Goal: Information Seeking & Learning: Learn about a topic

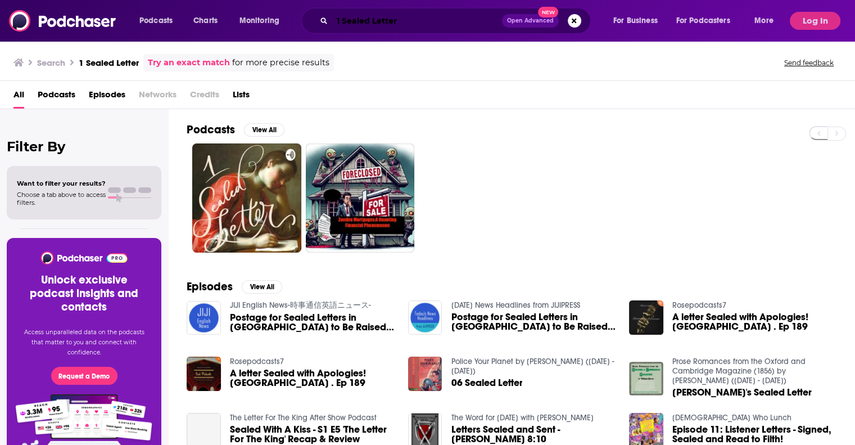
click at [405, 23] on input "1 Sealed Letter" at bounding box center [417, 21] width 170 height 18
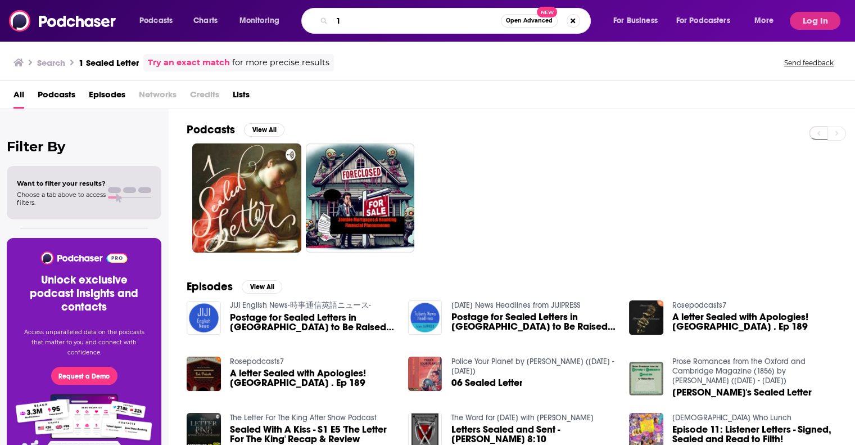
type input "1"
type input "[PERSON_NAME]"
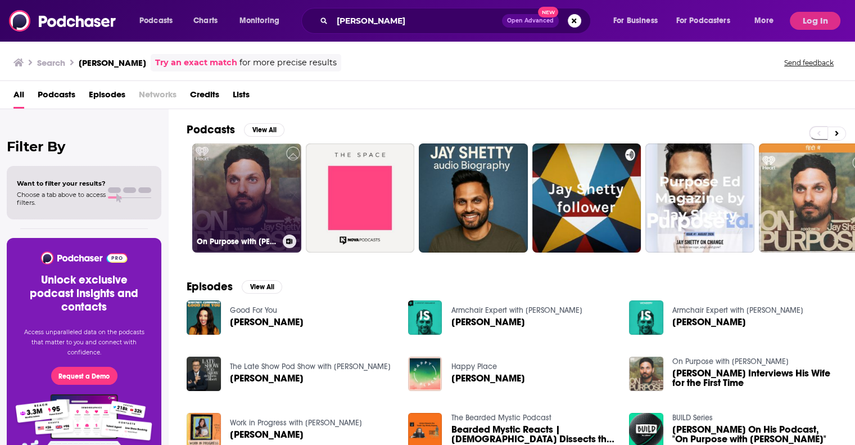
click at [258, 220] on link "On Purpose with [PERSON_NAME]" at bounding box center [246, 197] width 109 height 109
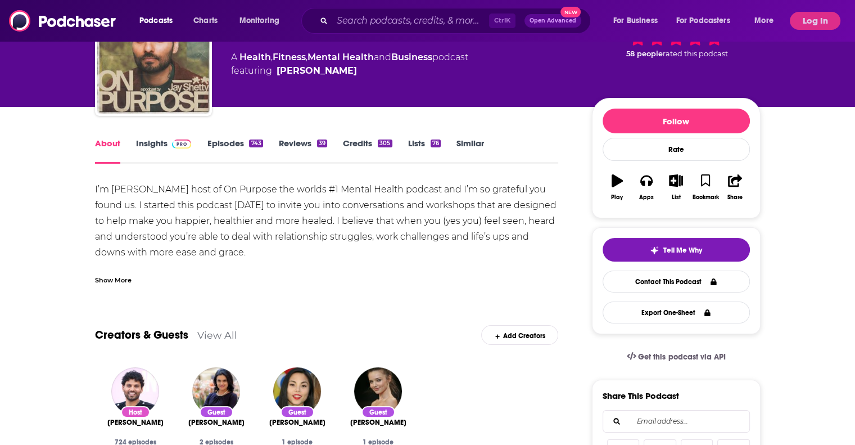
scroll to position [76, 0]
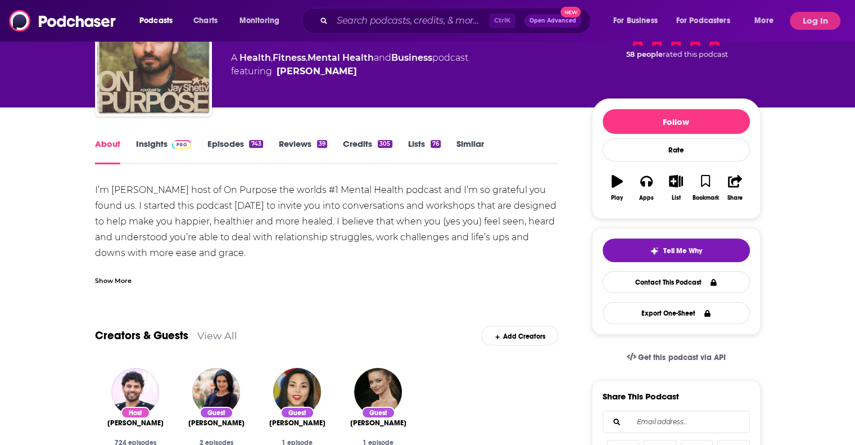
click at [175, 144] on img at bounding box center [182, 144] width 20 height 9
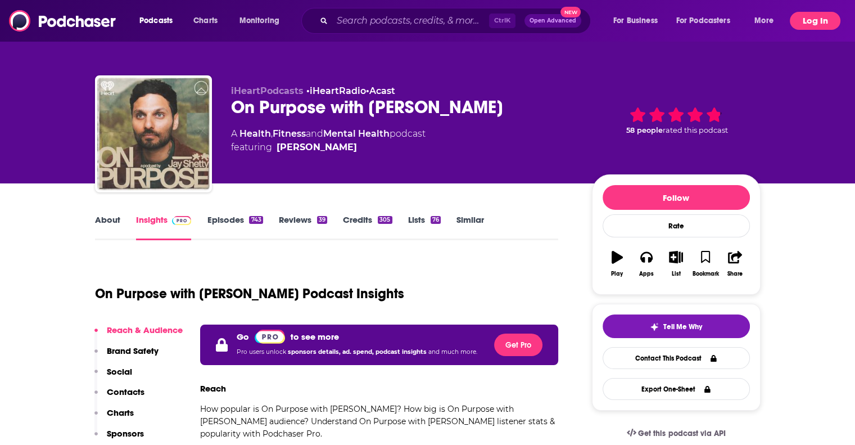
click at [816, 20] on button "Log In" at bounding box center [815, 21] width 51 height 18
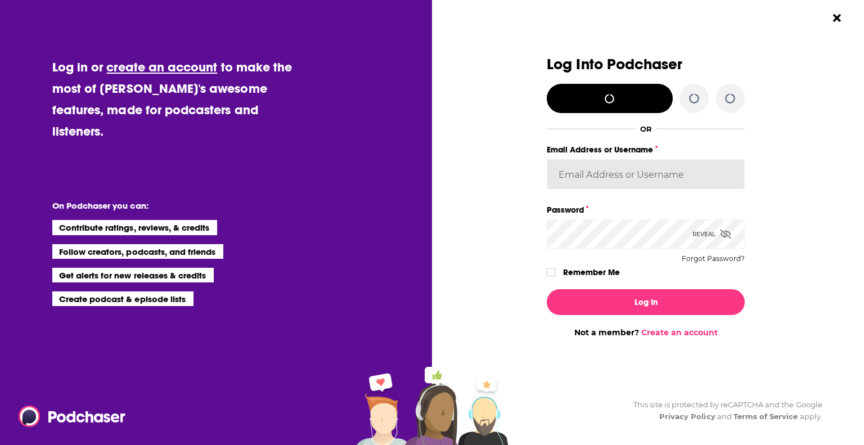
type input "[PERSON_NAME][EMAIL_ADDRESS][PERSON_NAME][DOMAIN_NAME]"
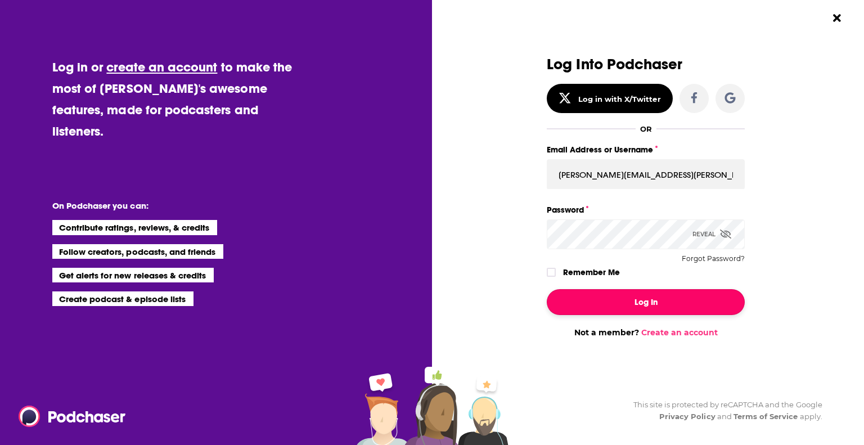
click at [620, 304] on button "Log In" at bounding box center [646, 302] width 198 height 26
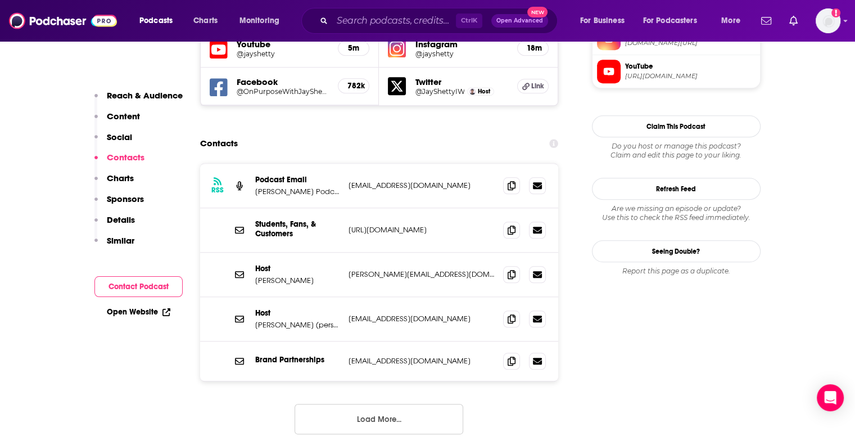
scroll to position [1032, 0]
click at [515, 314] on icon at bounding box center [512, 318] width 8 height 9
click at [380, 20] on input "Search podcasts, credits, & more..." at bounding box center [394, 21] width 124 height 18
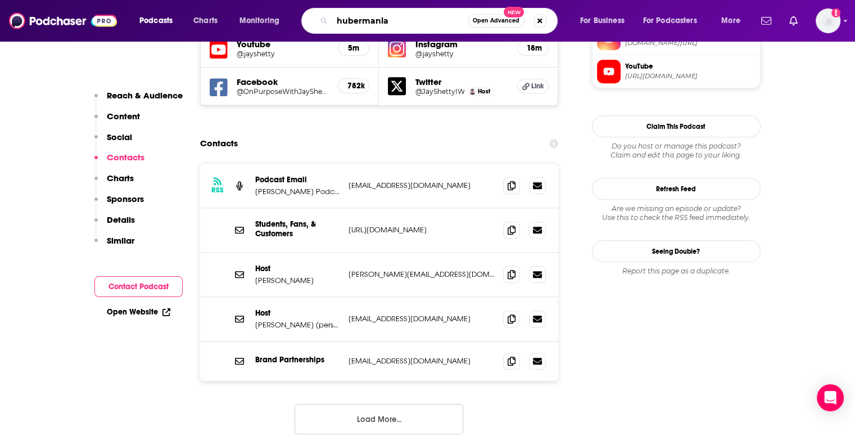
type input "hubermanlab"
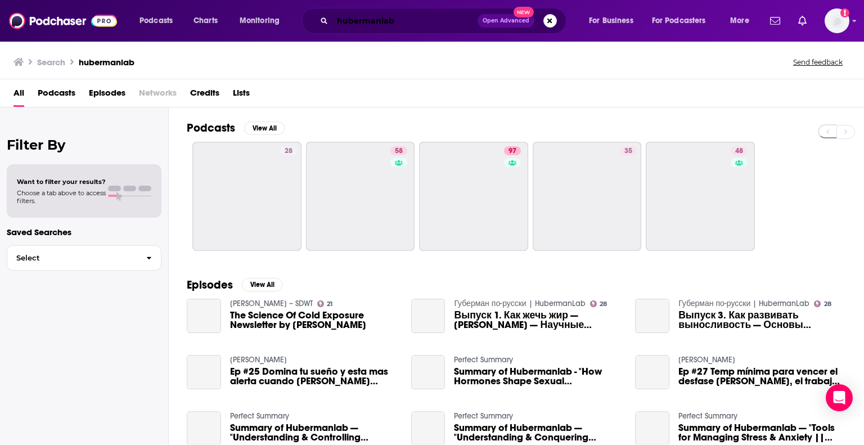
click at [381, 21] on input "hubermanlab" at bounding box center [404, 21] width 145 height 18
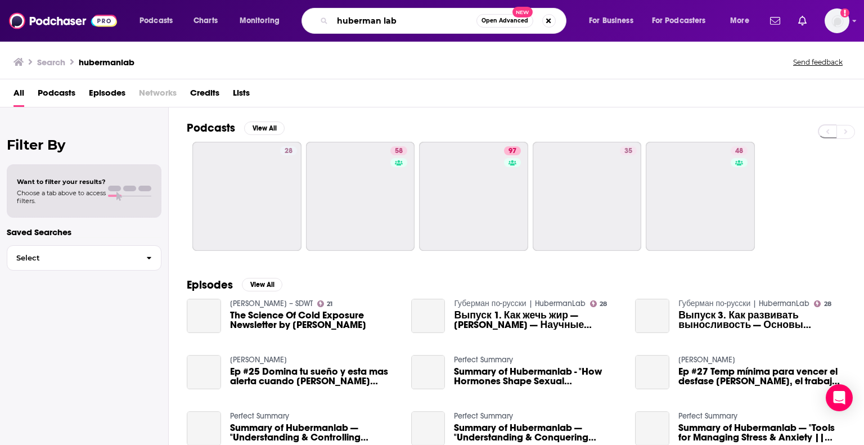
type input "huberman lab"
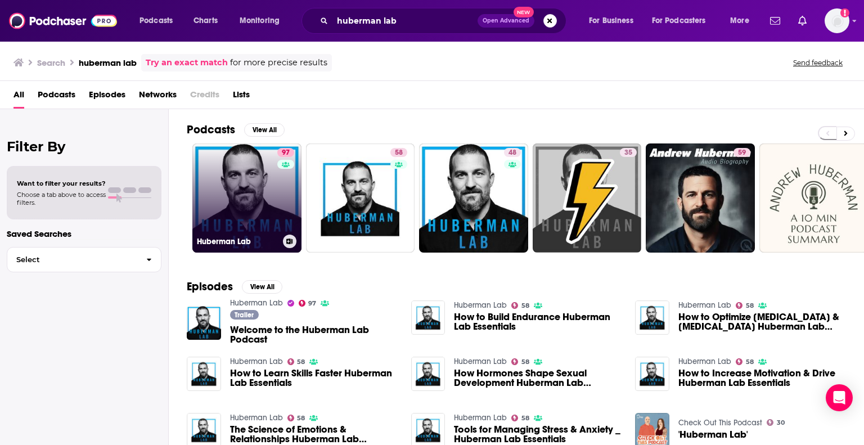
click at [247, 206] on link "97 Huberman Lab" at bounding box center [246, 197] width 109 height 109
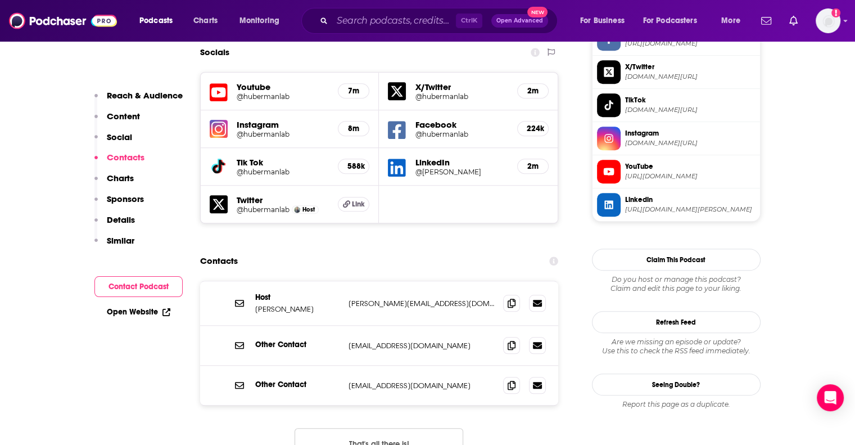
scroll to position [1000, 0]
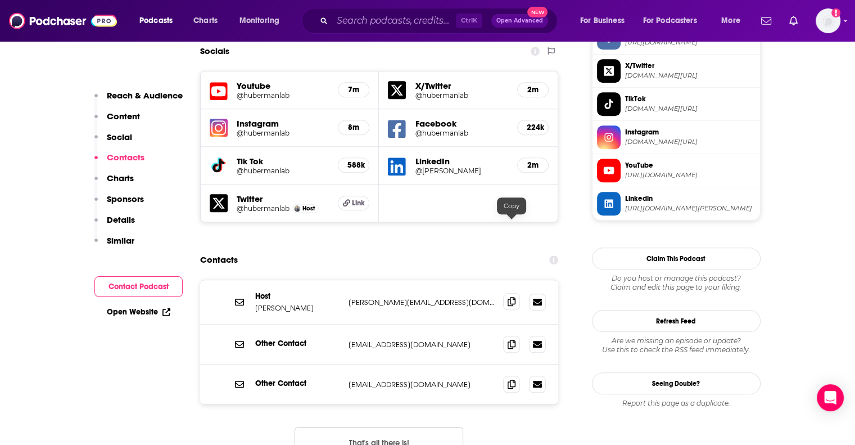
click at [511, 297] on icon at bounding box center [512, 301] width 8 height 9
